Goal: Task Accomplishment & Management: Use online tool/utility

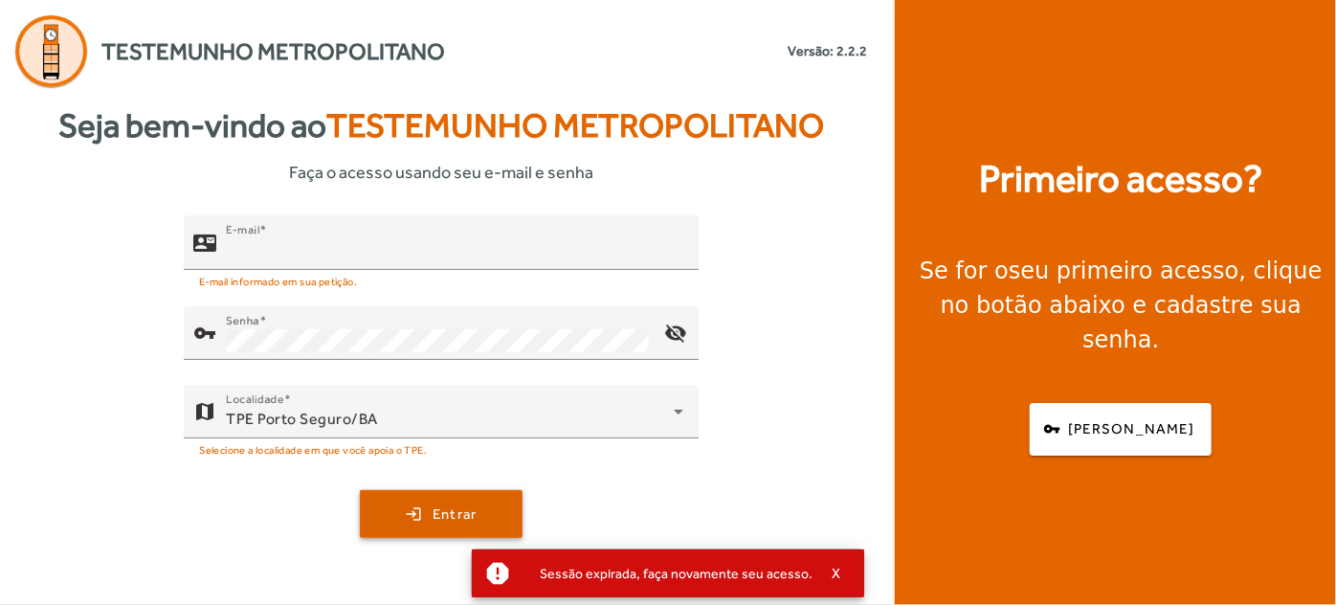
type input "**********"
click at [461, 512] on span "Entrar" at bounding box center [454, 514] width 45 height 22
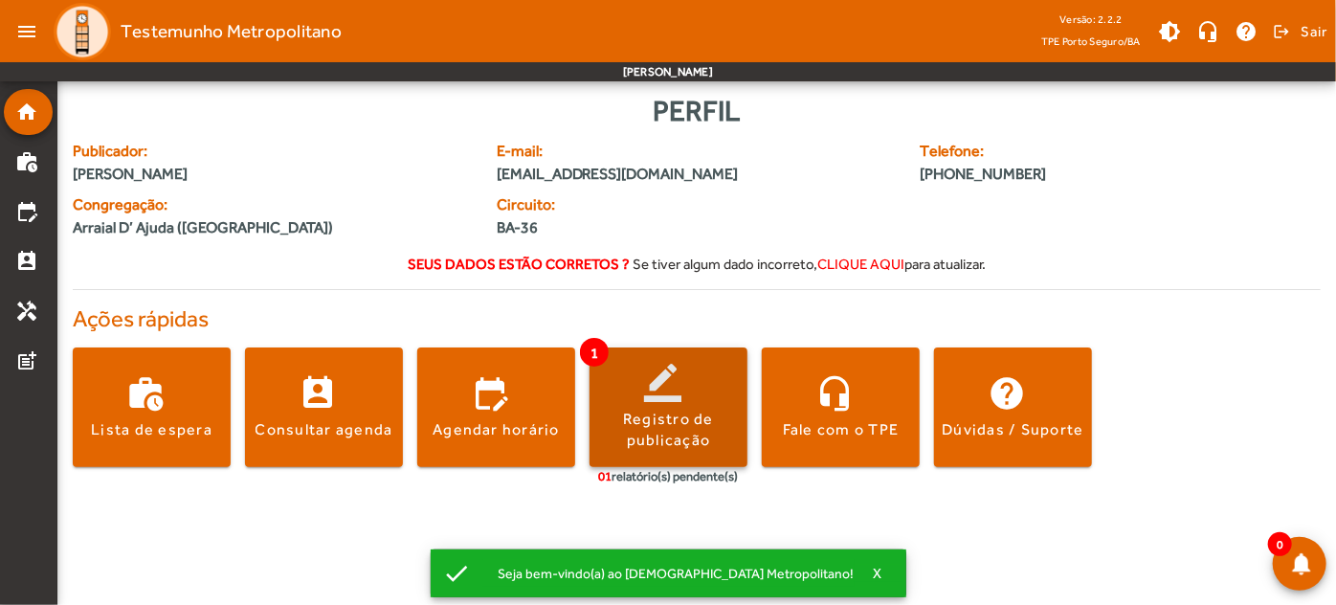
click at [626, 417] on div "Registro de publicação" at bounding box center [668, 430] width 158 height 43
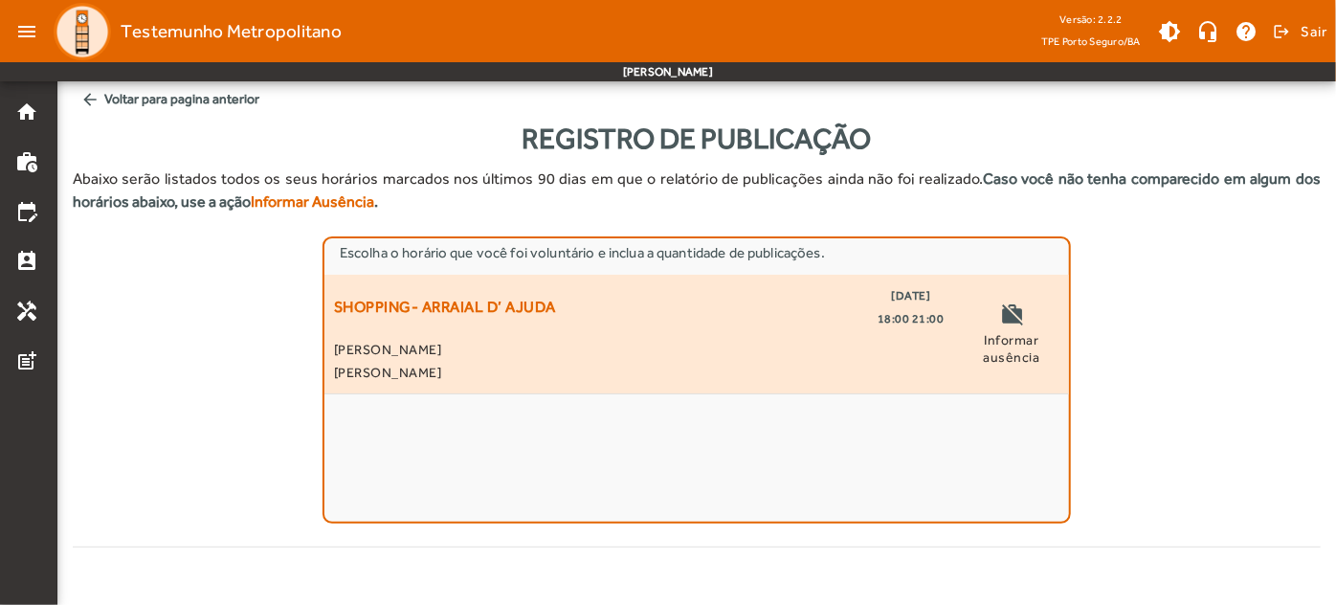
click at [339, 321] on span "SHOPPING- ARRAIAL D’ AJUDA" at bounding box center [445, 307] width 222 height 46
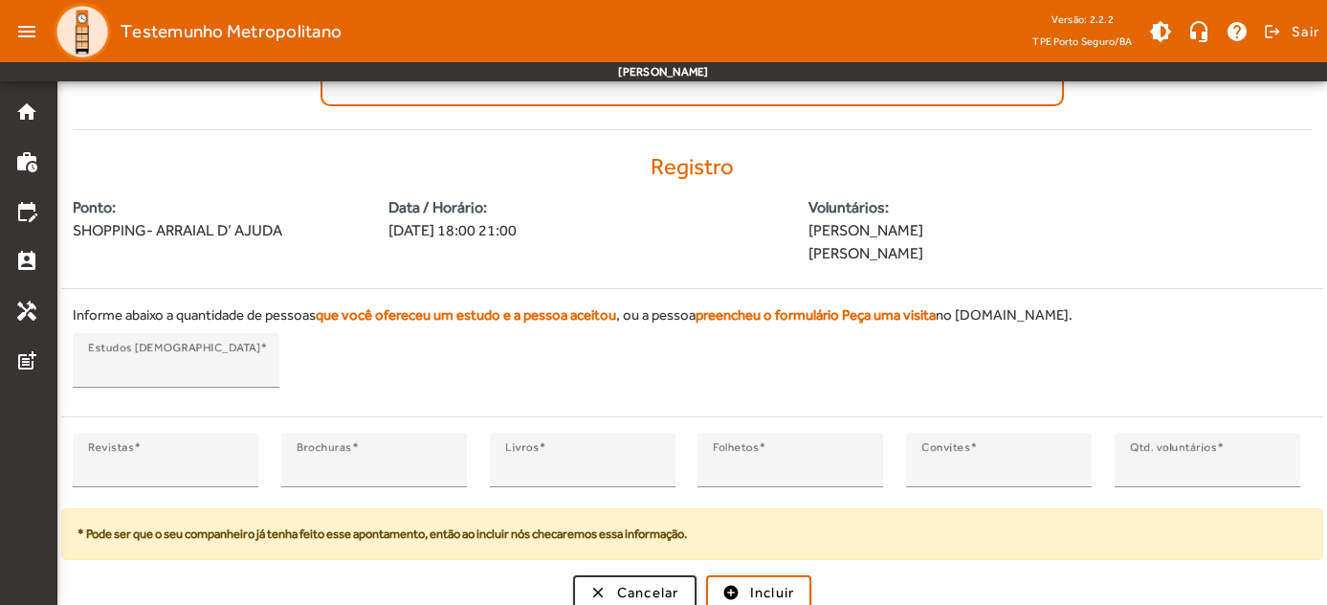
scroll to position [426, 0]
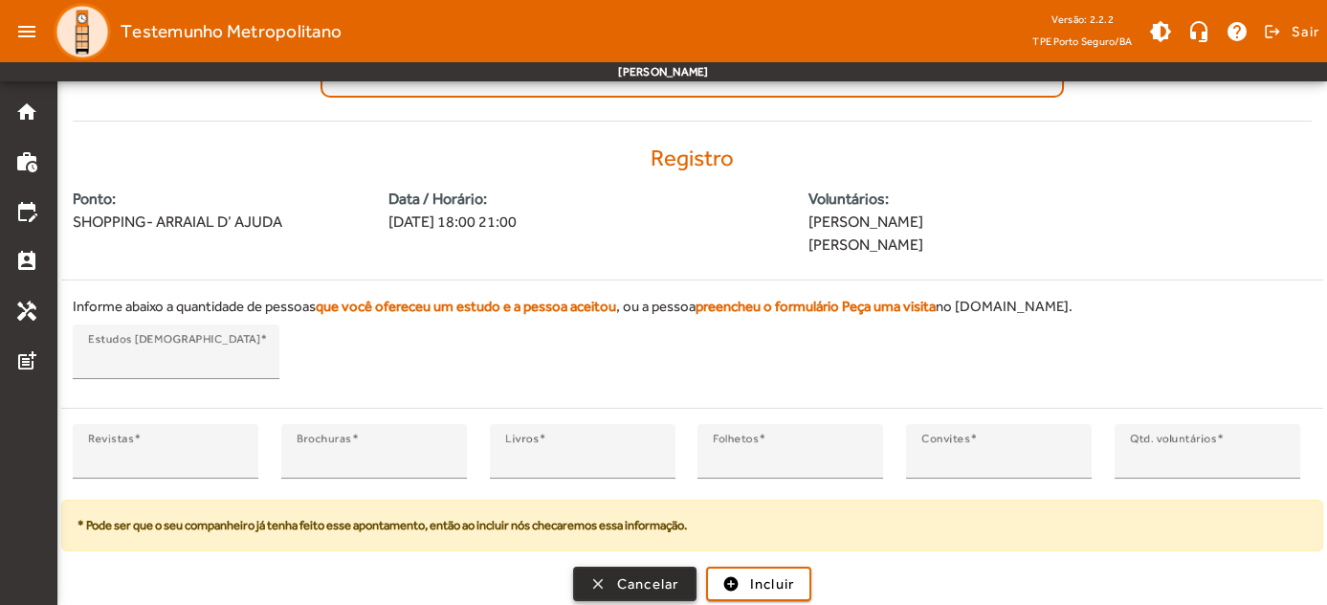
click at [601, 565] on span "button" at bounding box center [635, 584] width 120 height 46
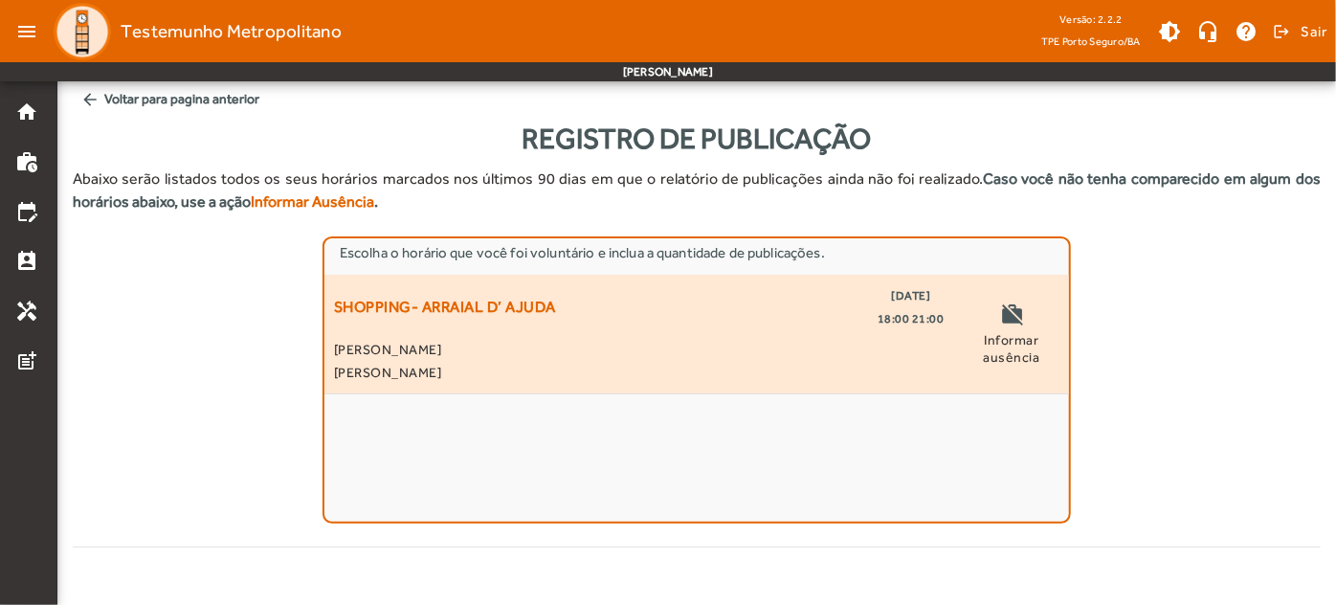
click at [997, 363] on span "Informar ausência" at bounding box center [1011, 348] width 97 height 34
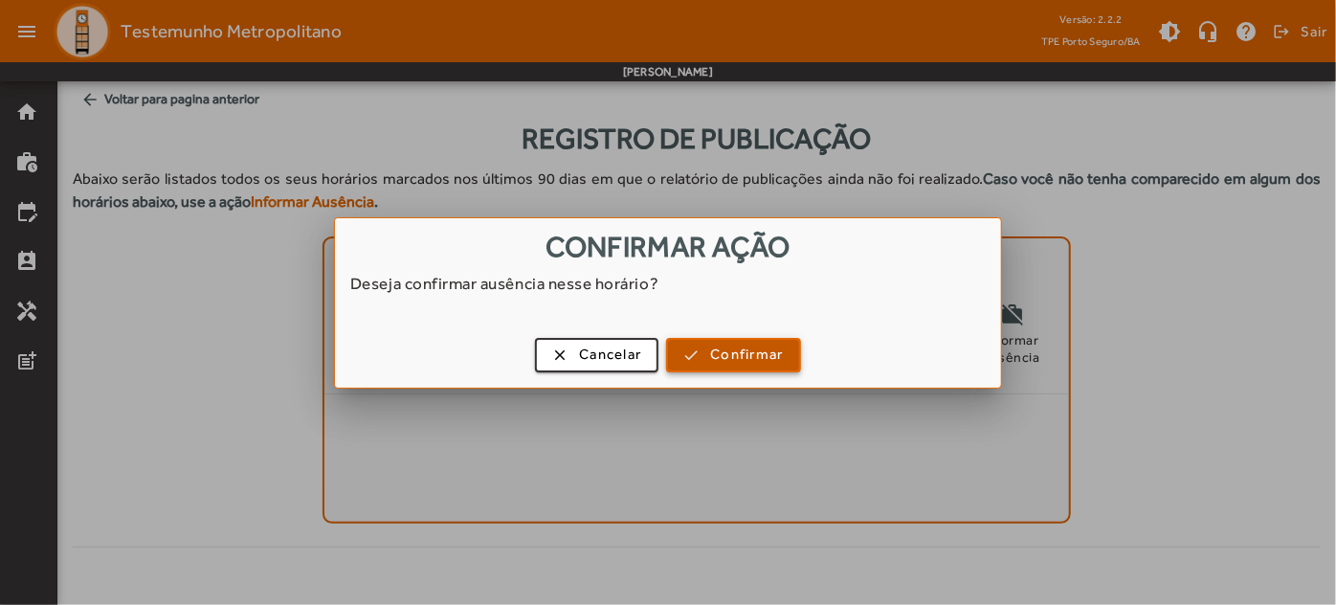
click at [676, 348] on span "button" at bounding box center [733, 355] width 130 height 46
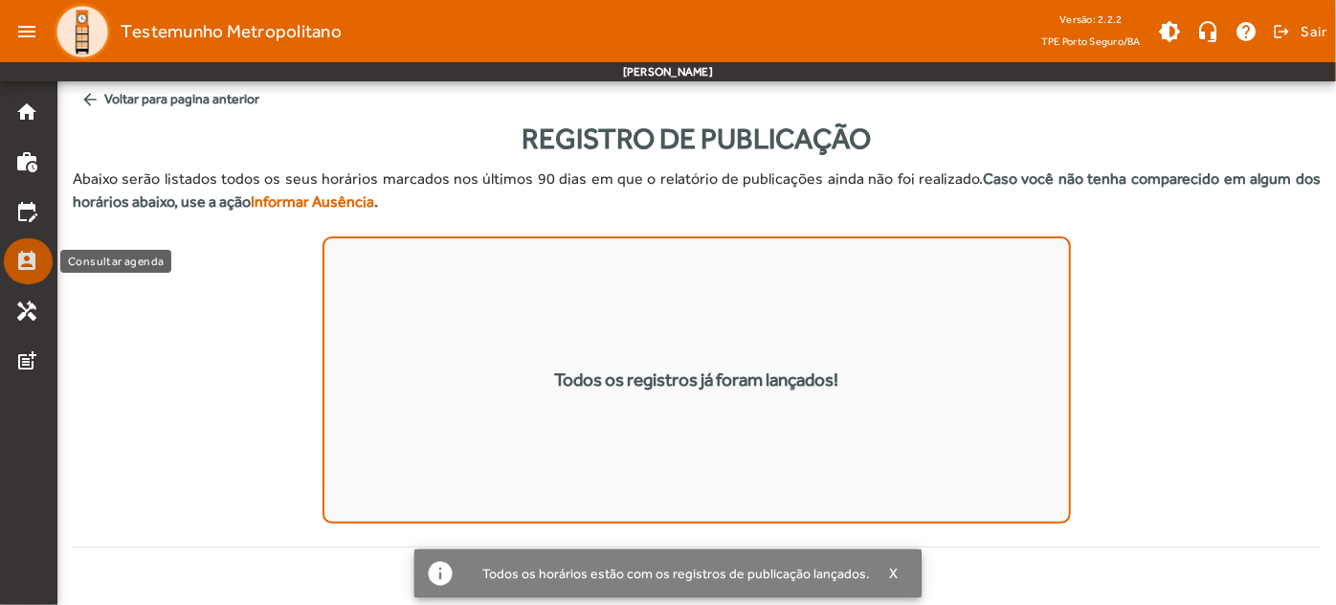
click at [33, 254] on mat-icon "perm_contact_calendar" at bounding box center [26, 261] width 23 height 23
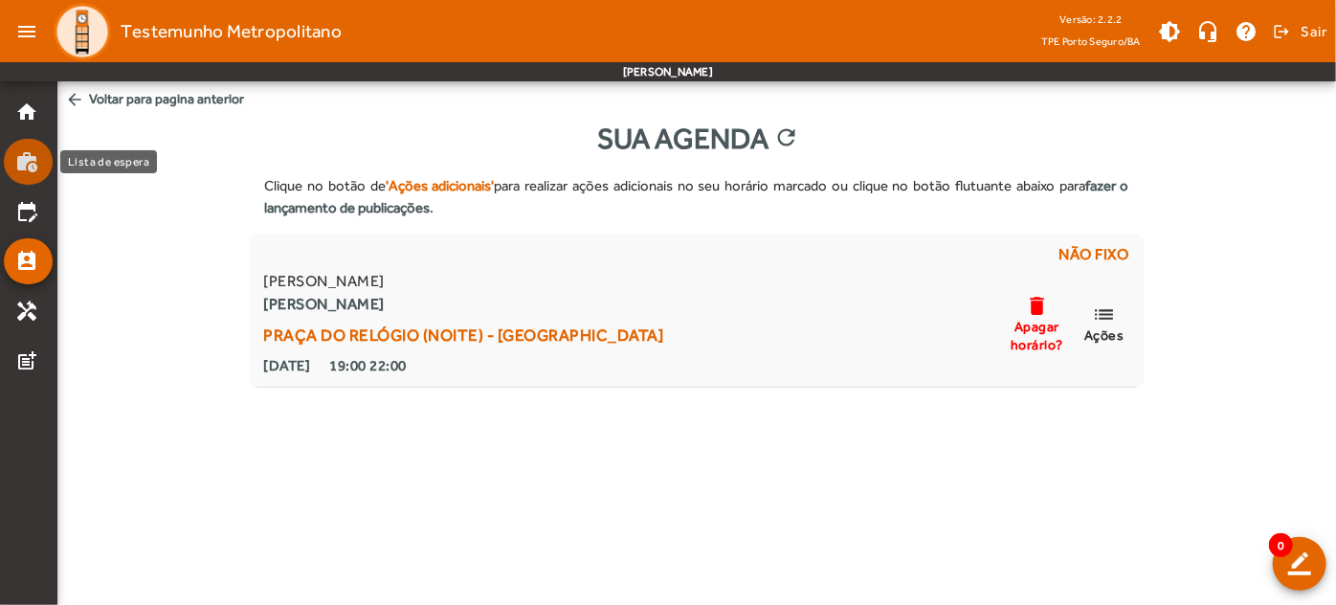
click at [33, 153] on mat-icon "work_history" at bounding box center [26, 161] width 23 height 23
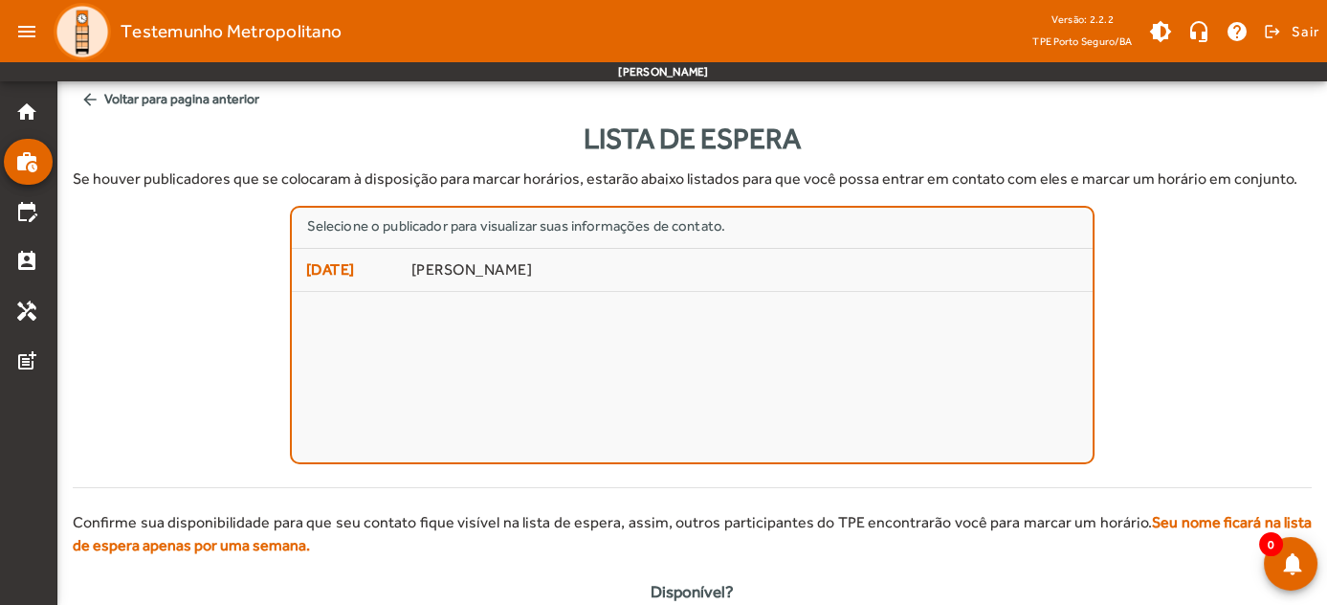
click at [136, 293] on div "Selecione o publicador para visualizar suas informações de contato. [DATE] [PER…" at bounding box center [692, 335] width 1239 height 258
